Goal: Find specific page/section: Find specific page/section

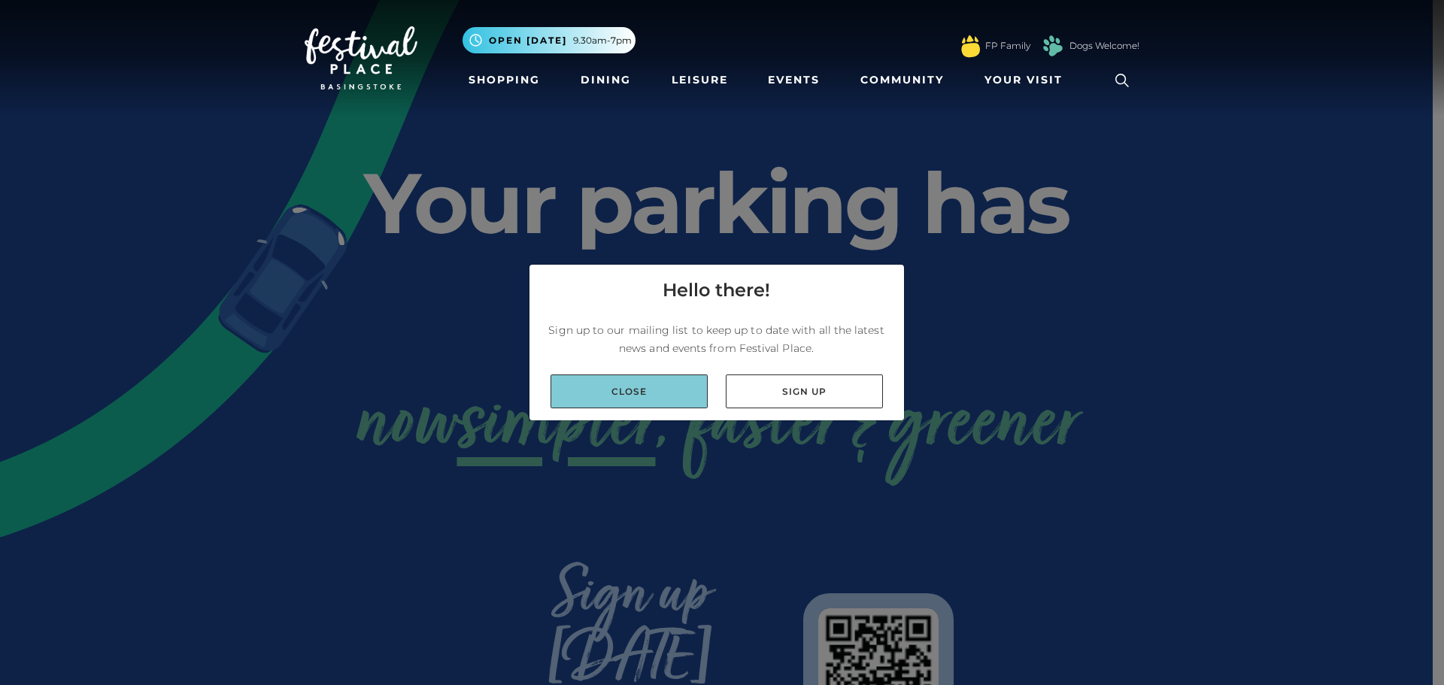
click at [649, 397] on link "Close" at bounding box center [629, 392] width 157 height 34
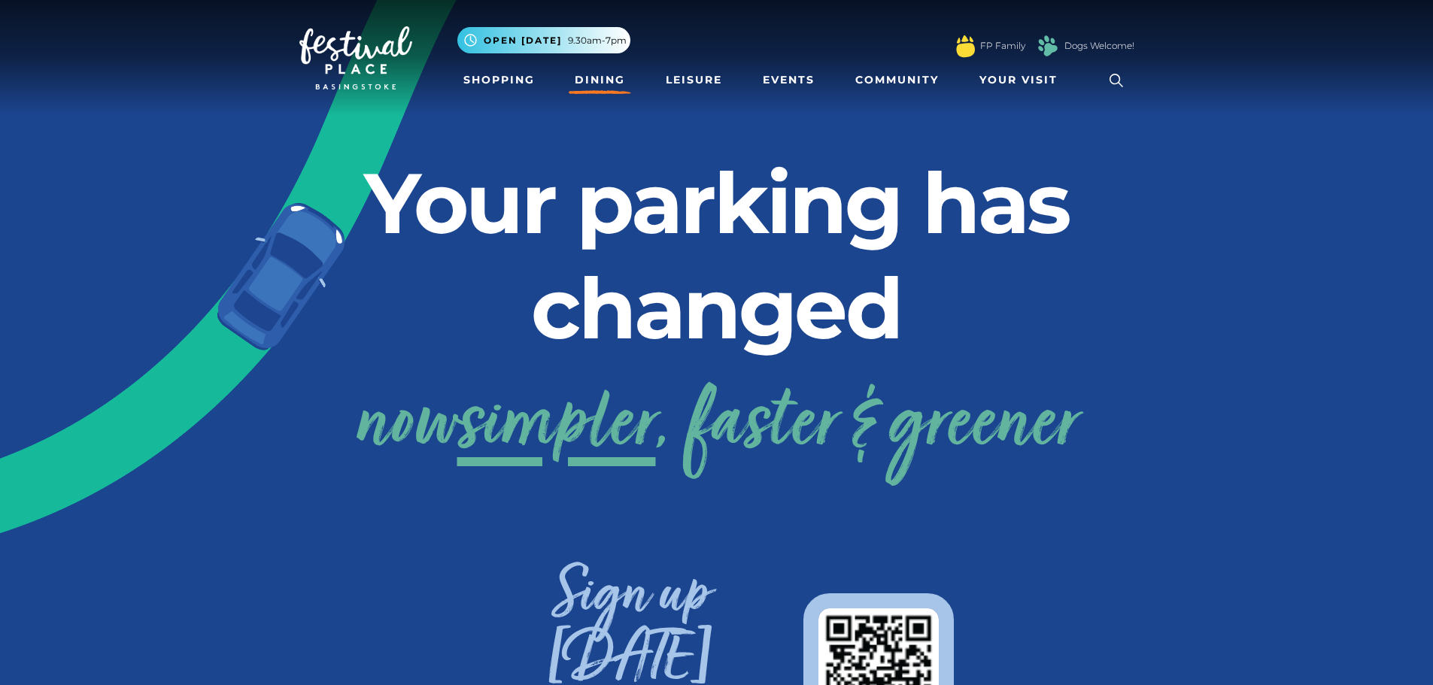
click at [618, 88] on link "Dining" at bounding box center [600, 80] width 62 height 28
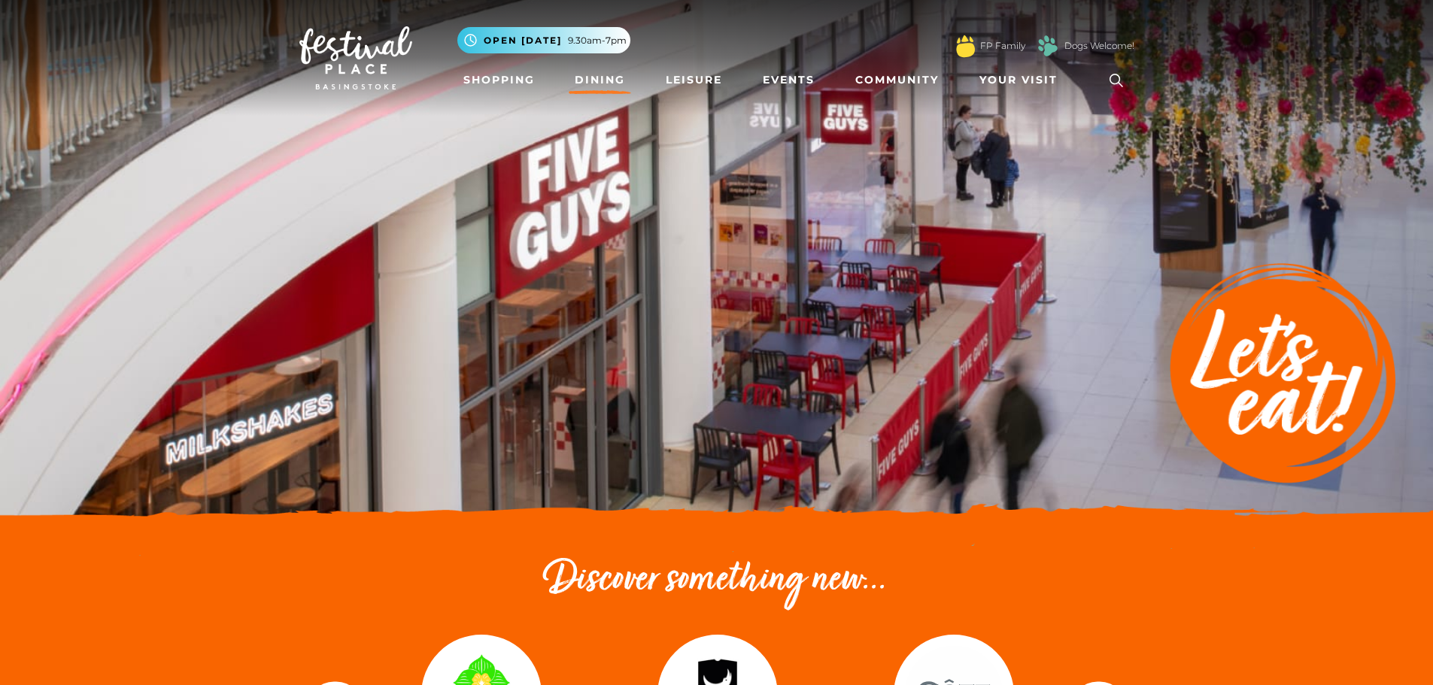
click at [1129, 79] on link at bounding box center [1116, 80] width 35 height 35
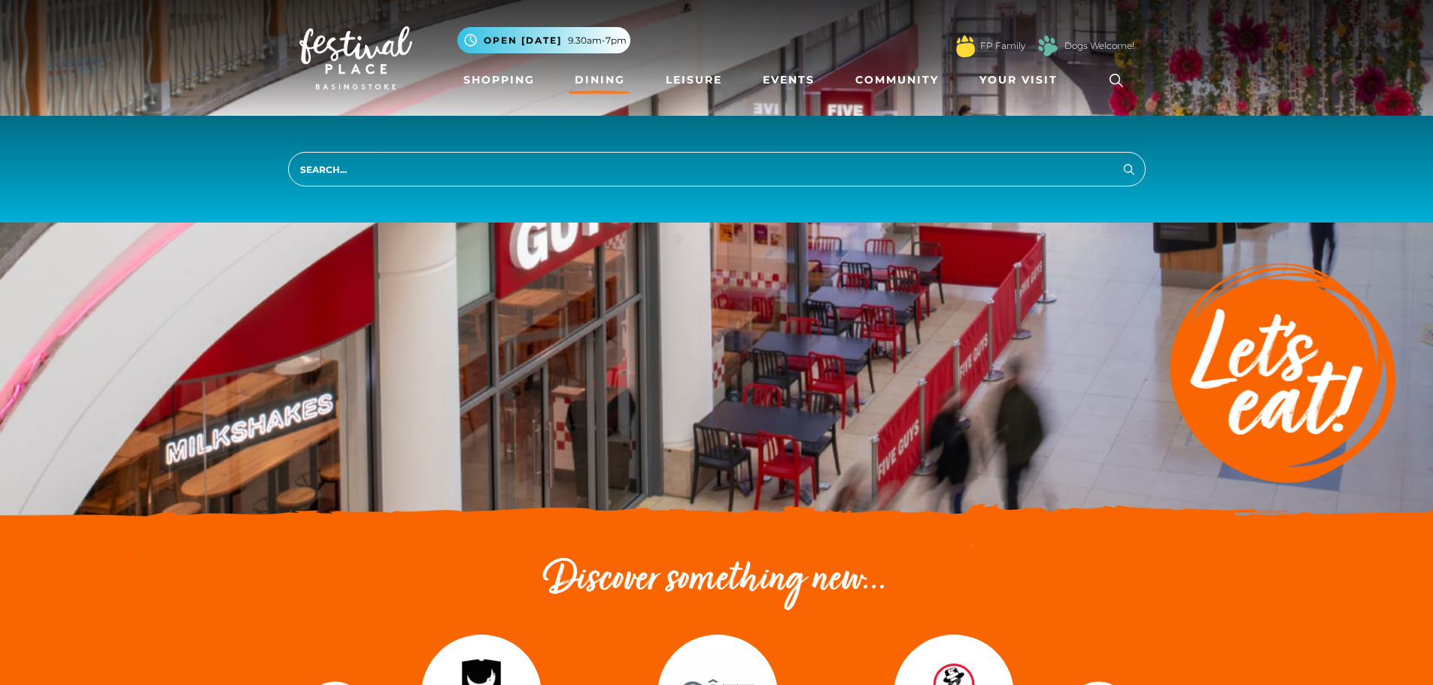
click at [661, 169] on input "search" at bounding box center [716, 169] width 857 height 35
type input "popeyes"
click at [1120, 159] on button "Search" at bounding box center [1129, 168] width 18 height 19
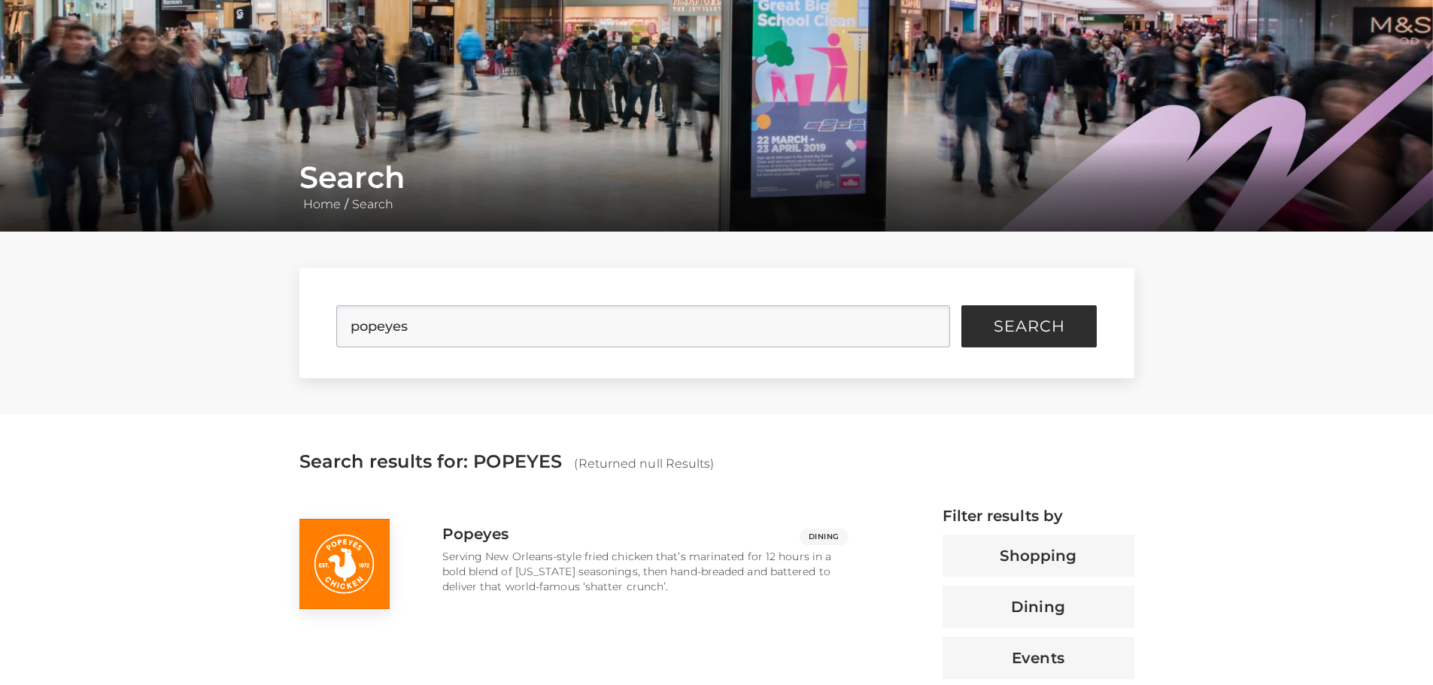
scroll to position [301, 0]
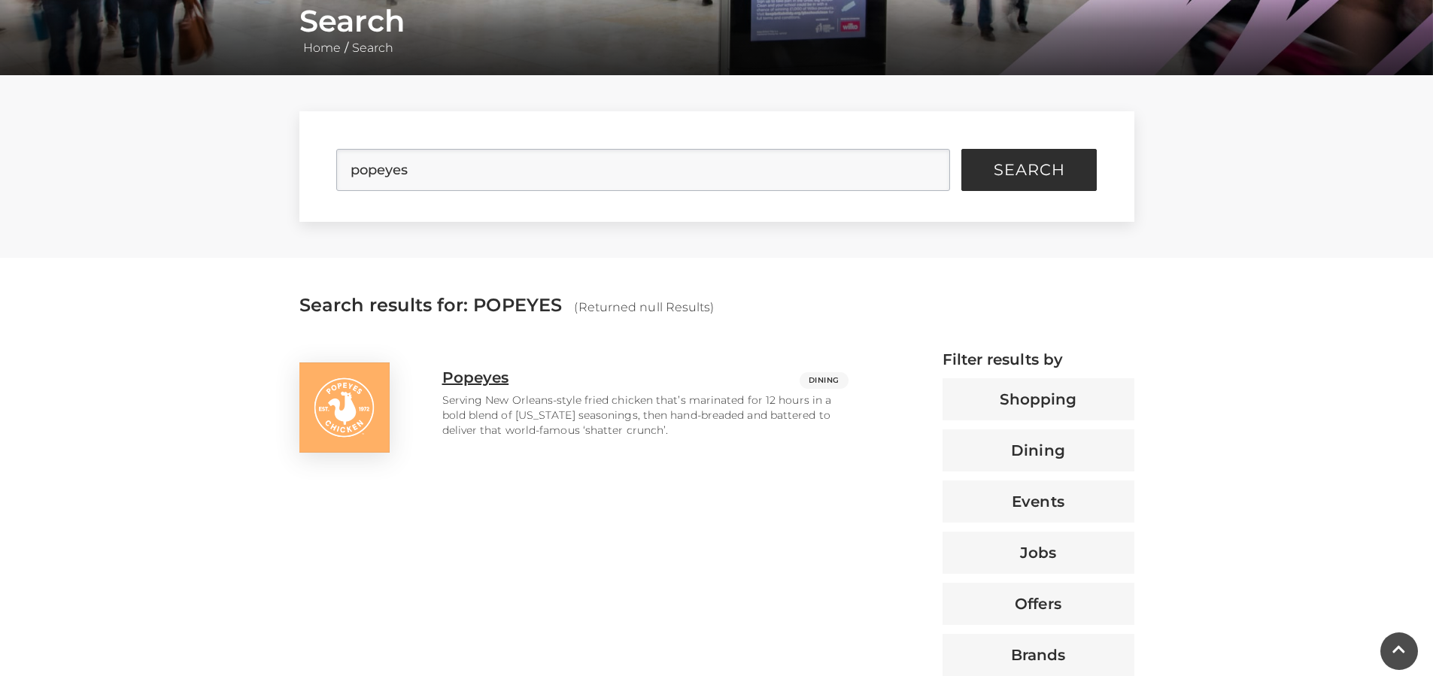
click at [338, 414] on img at bounding box center [344, 408] width 90 height 90
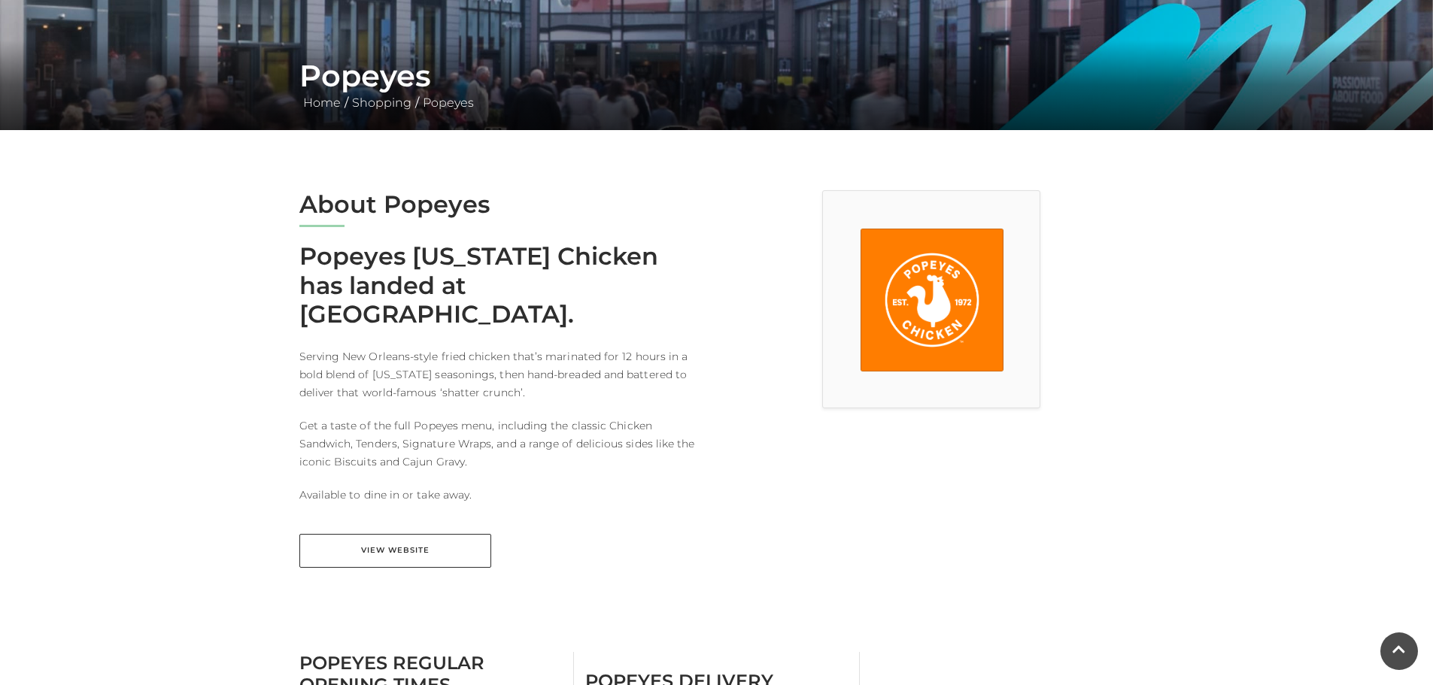
scroll to position [150, 0]
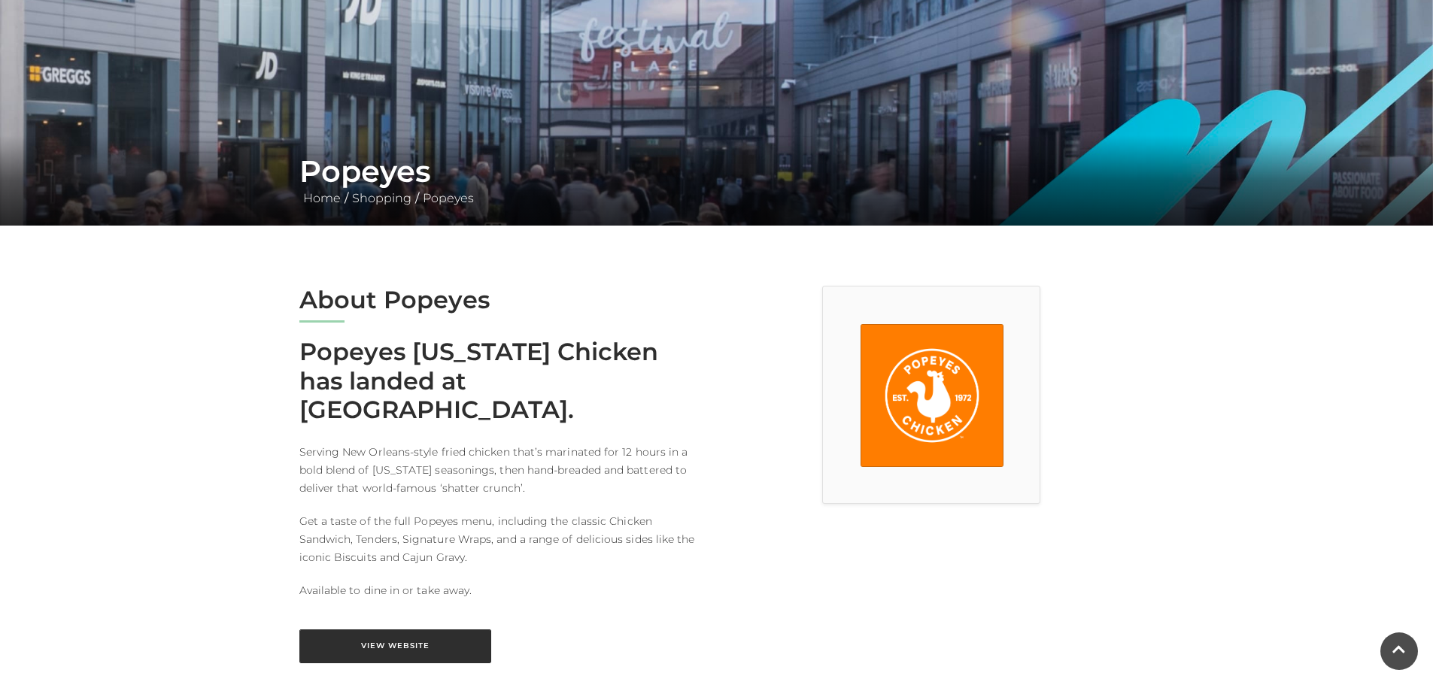
click at [399, 630] on link "View Website" at bounding box center [395, 647] width 192 height 34
